Goal: Find specific page/section

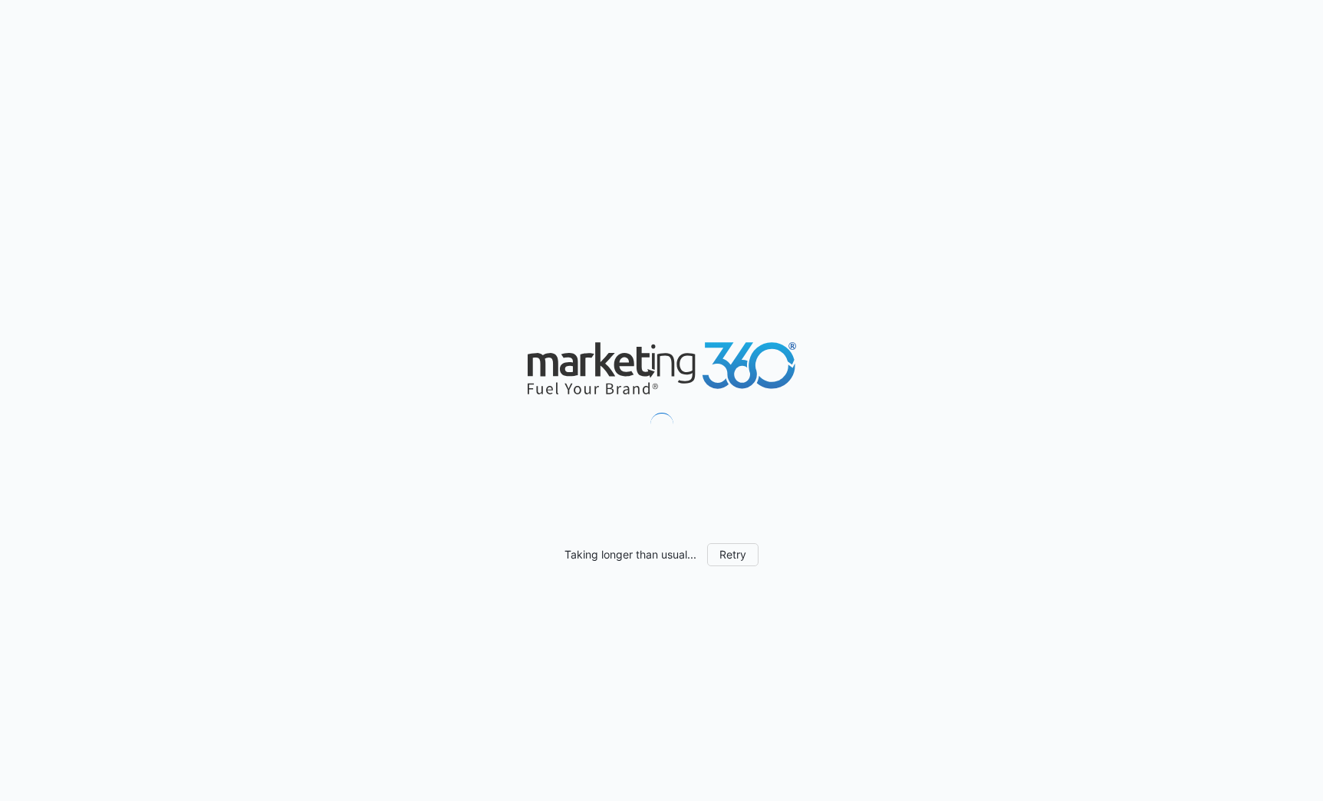
scroll to position [1051, 0]
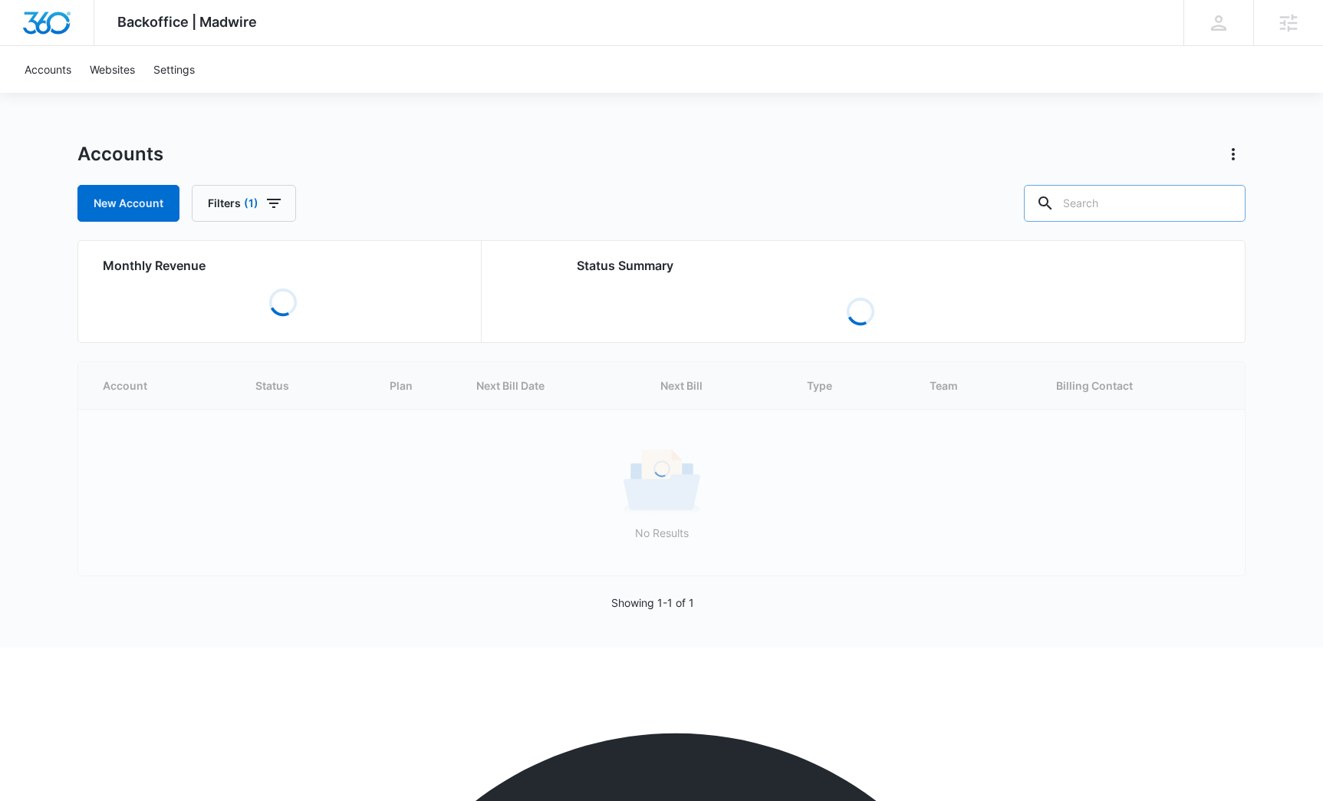
click at [1146, 215] on input "text" at bounding box center [1135, 203] width 222 height 37
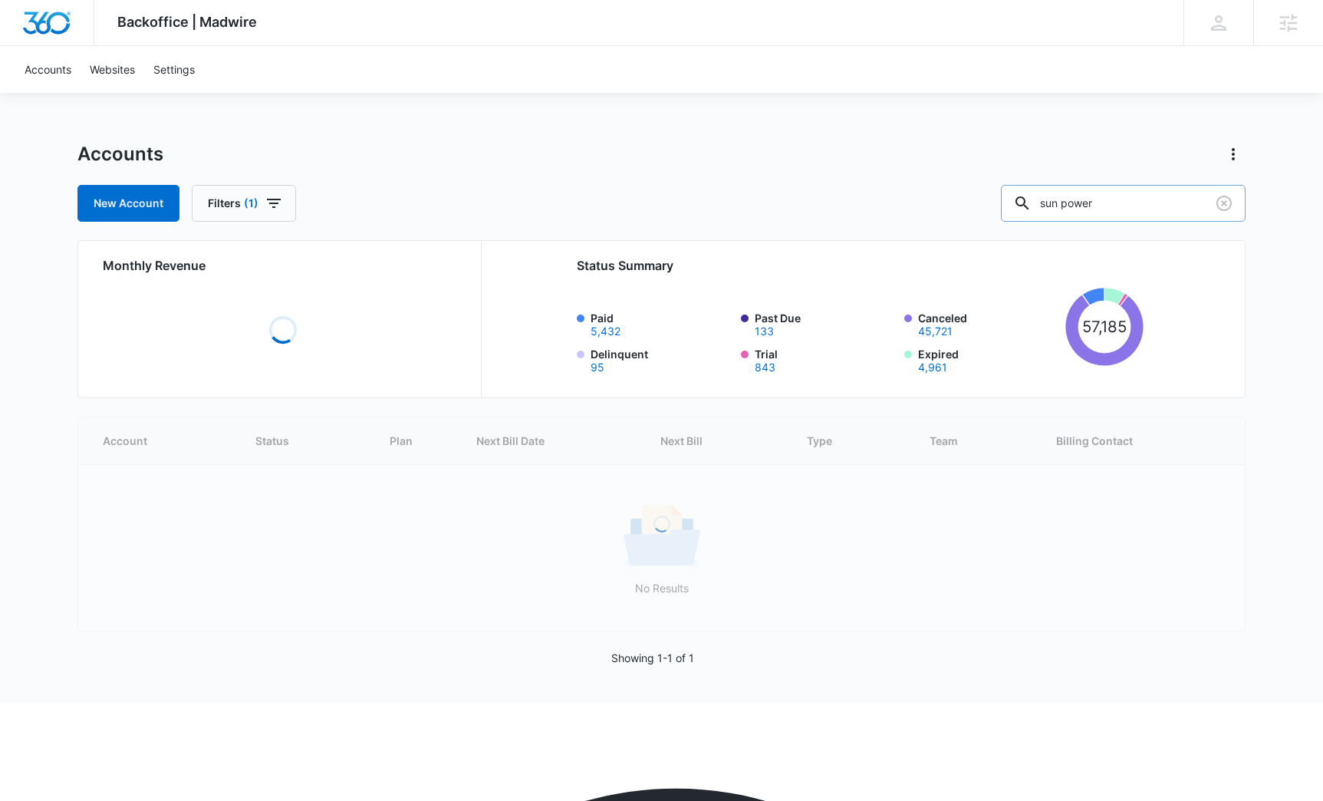
type input "sun power"
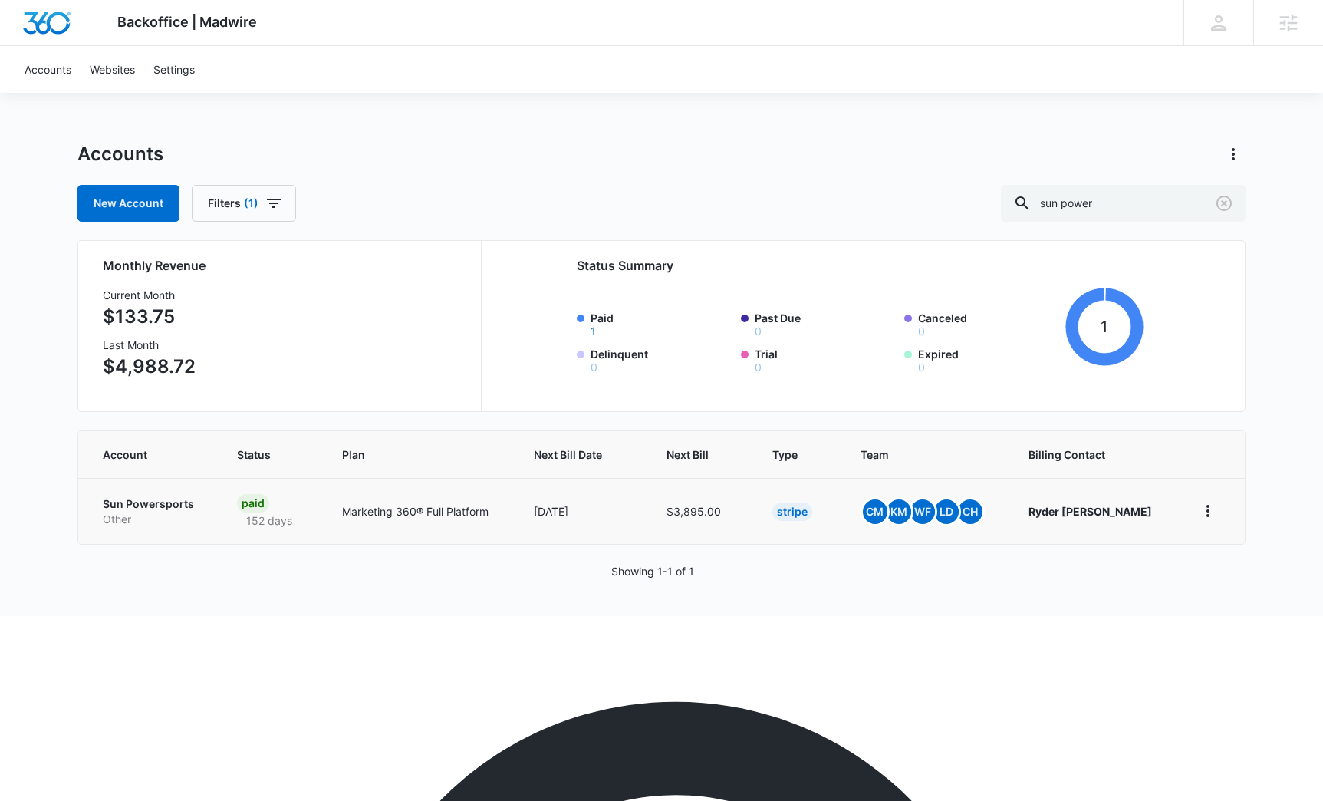
click at [178, 507] on p "Sun Powersports" at bounding box center [151, 503] width 97 height 15
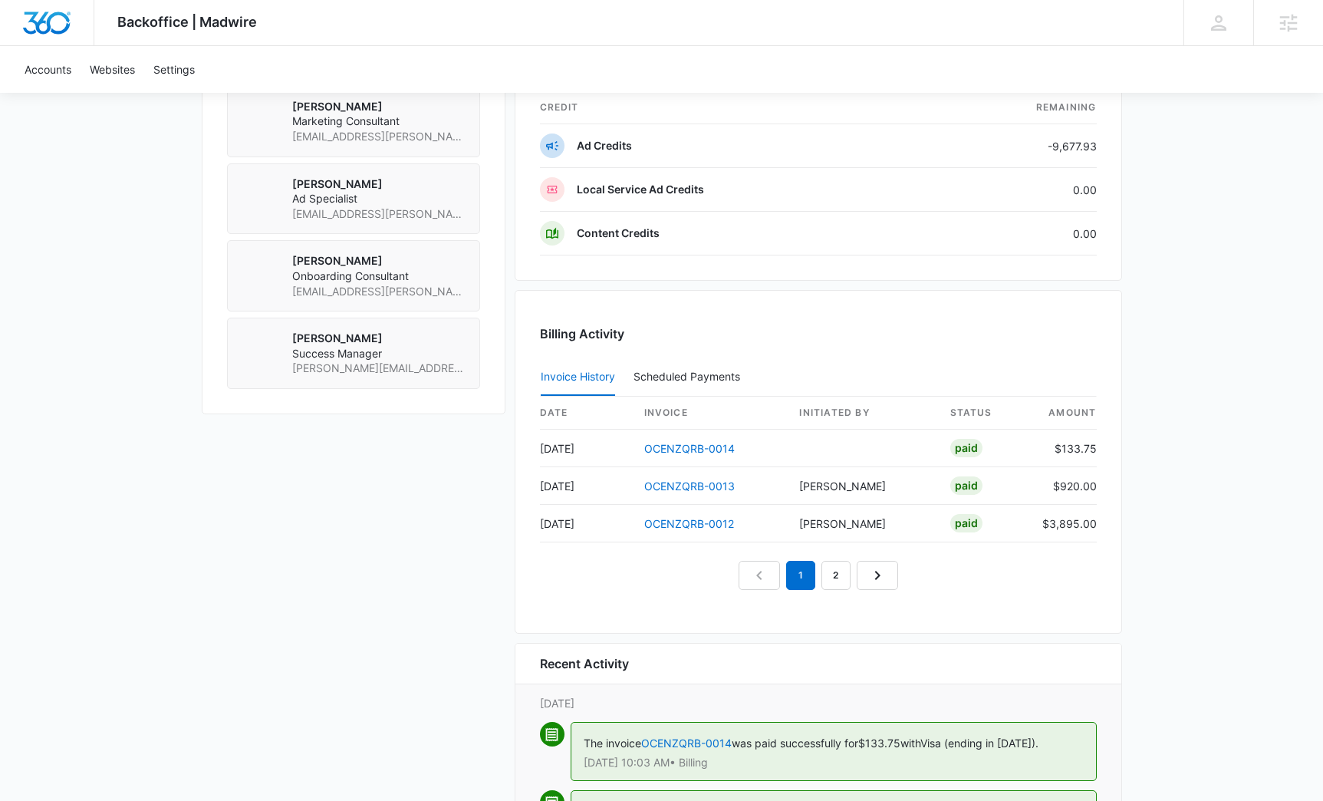
scroll to position [1264, 0]
